Goal: Transaction & Acquisition: Purchase product/service

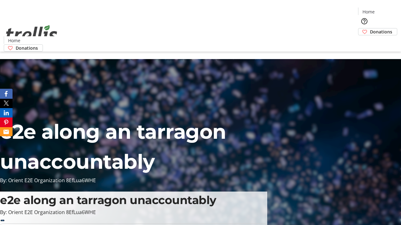
click at [370, 28] on span "Donations" at bounding box center [381, 31] width 22 height 7
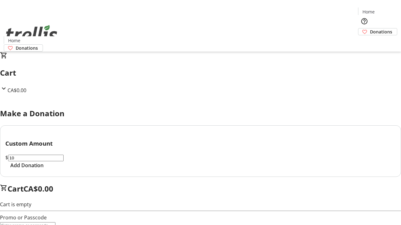
click at [44, 169] on span "Add Donation" at bounding box center [26, 166] width 33 height 8
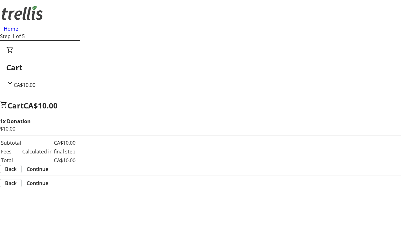
select select "CA"
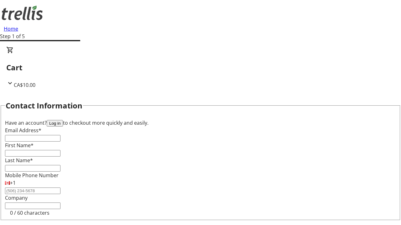
click at [63, 120] on button "Log in" at bounding box center [55, 123] width 16 height 7
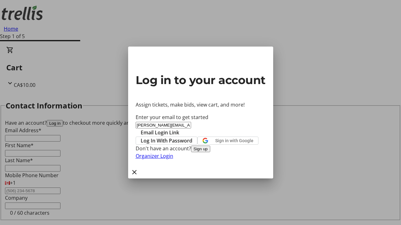
type input "[PERSON_NAME][EMAIL_ADDRESS][PERSON_NAME][DOMAIN_NAME]"
click at [179, 129] on span "Email Login Link" at bounding box center [160, 133] width 38 height 8
